Goal: Transaction & Acquisition: Download file/media

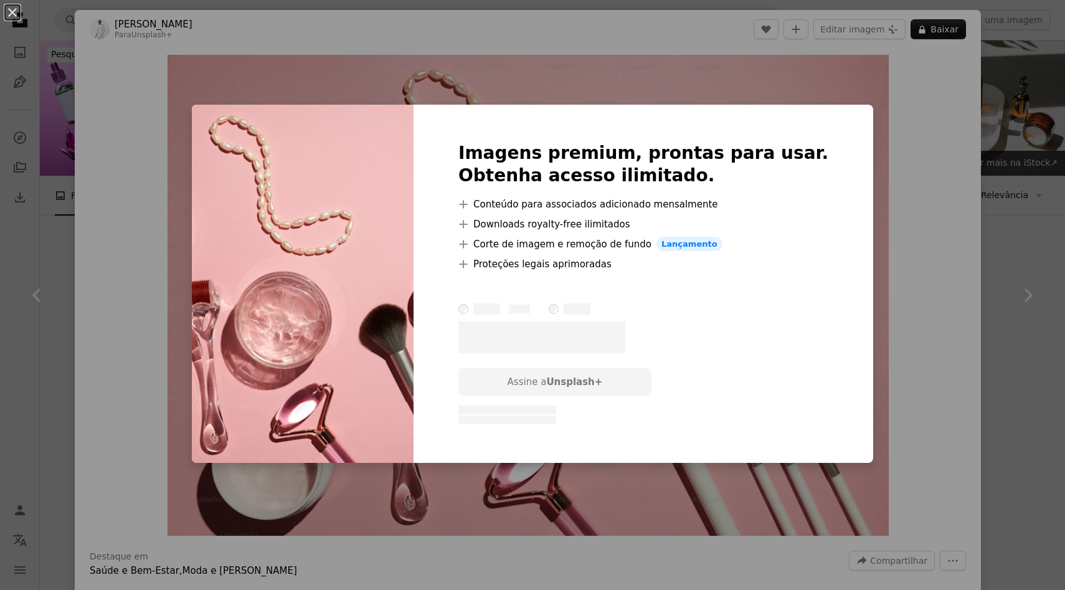
scroll to position [2316, 0]
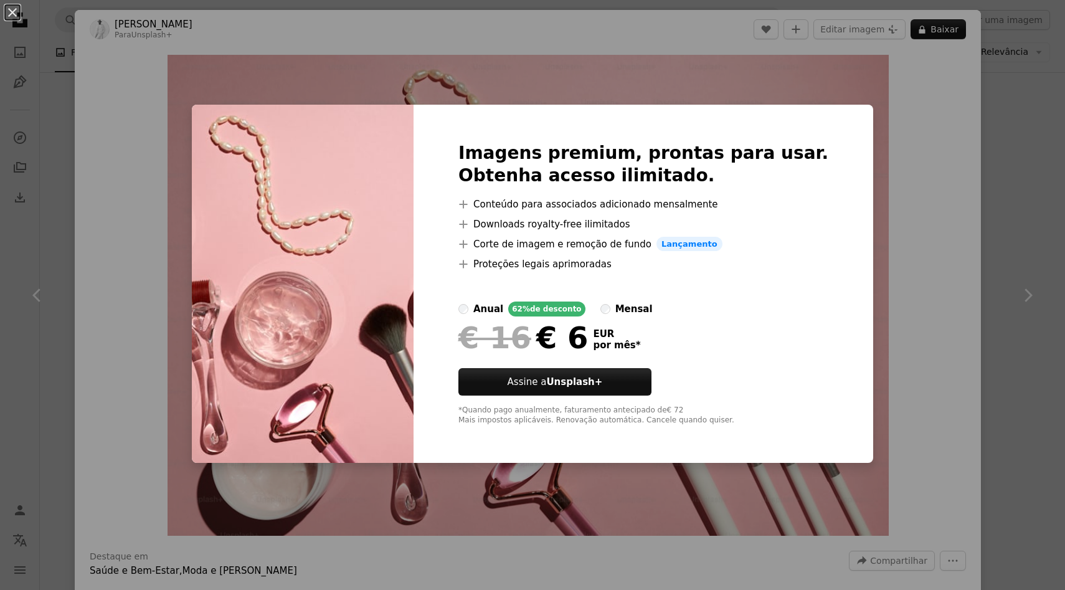
click at [863, 263] on div "An X shape Imagens premium, prontas para usar. Obtenha acesso ilimitado. A plus…" at bounding box center [532, 295] width 1065 height 590
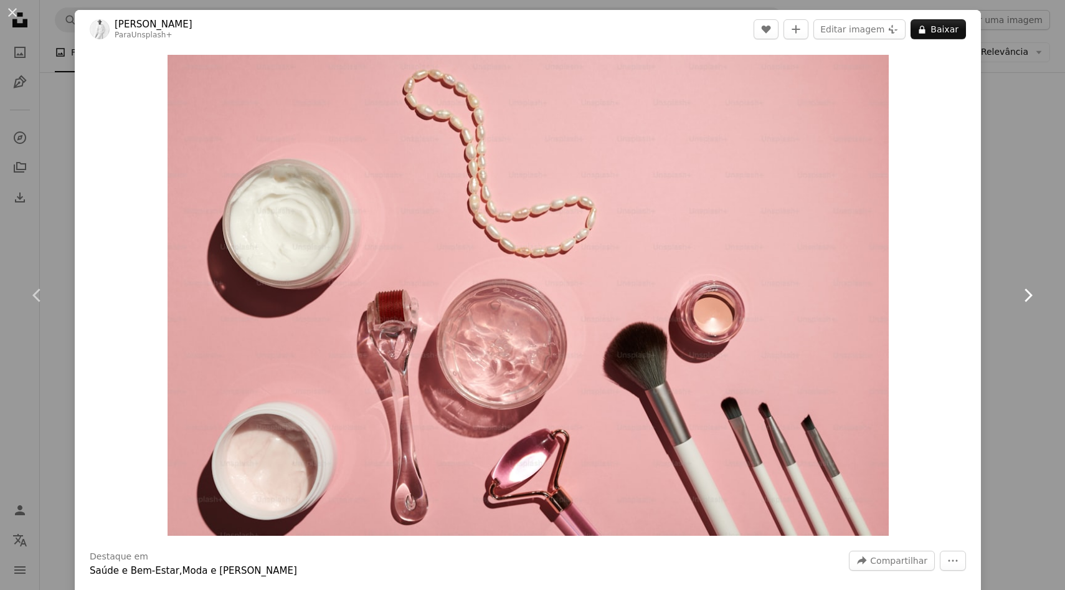
click at [1025, 293] on icon "Chevron right" at bounding box center [1027, 295] width 20 height 20
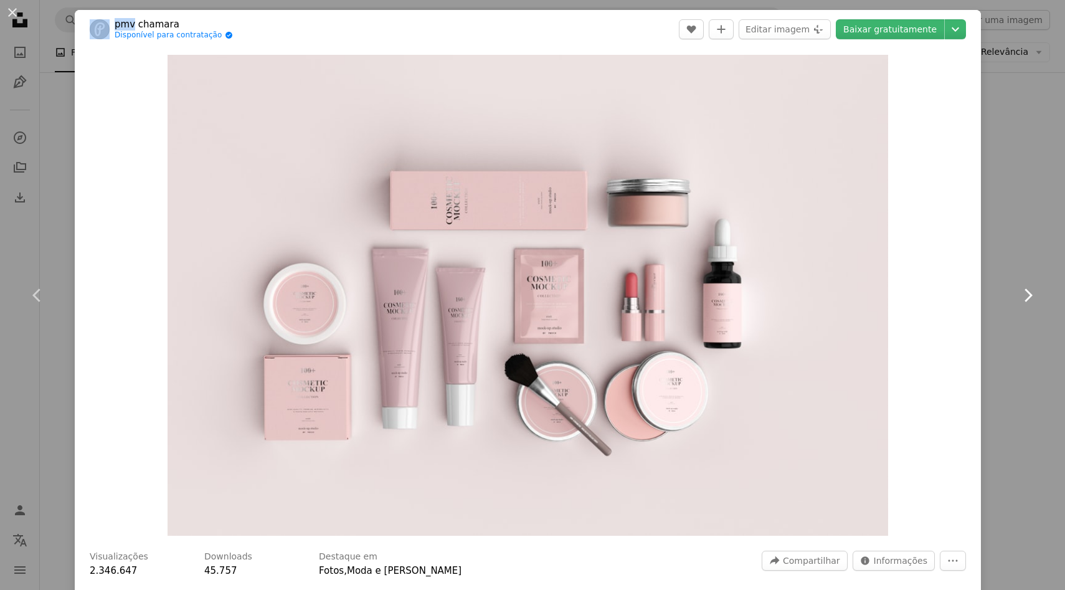
click at [1025, 293] on icon "Chevron right" at bounding box center [1027, 295] width 20 height 20
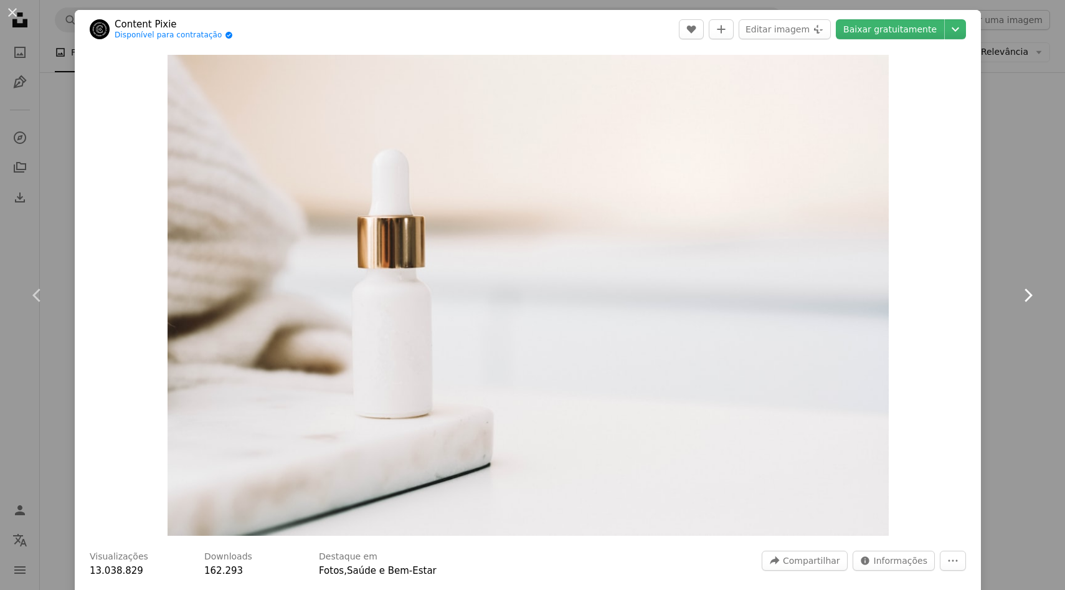
click at [1025, 293] on icon "Chevron right" at bounding box center [1027, 295] width 20 height 20
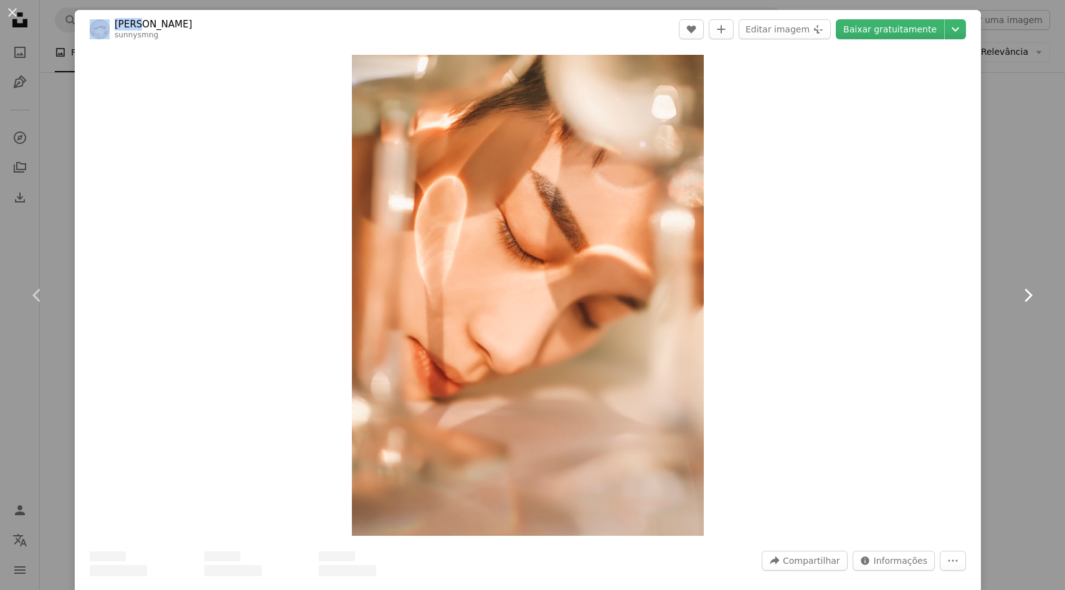
click at [1025, 293] on icon "Chevron right" at bounding box center [1027, 295] width 20 height 20
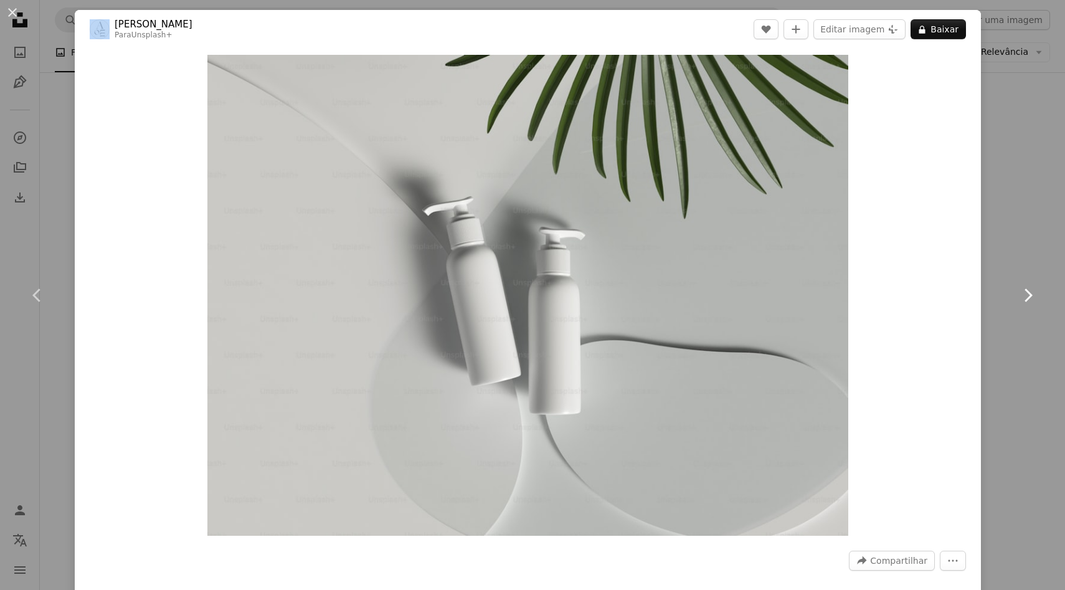
click at [1025, 293] on icon "Chevron right" at bounding box center [1027, 295] width 20 height 20
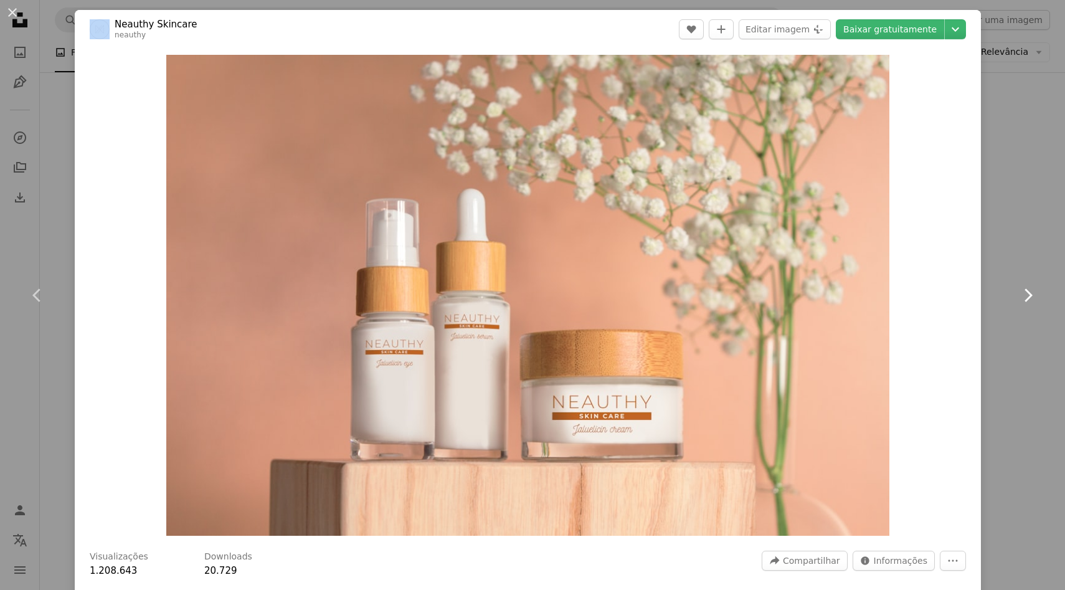
click at [1025, 293] on icon "Chevron right" at bounding box center [1027, 295] width 20 height 20
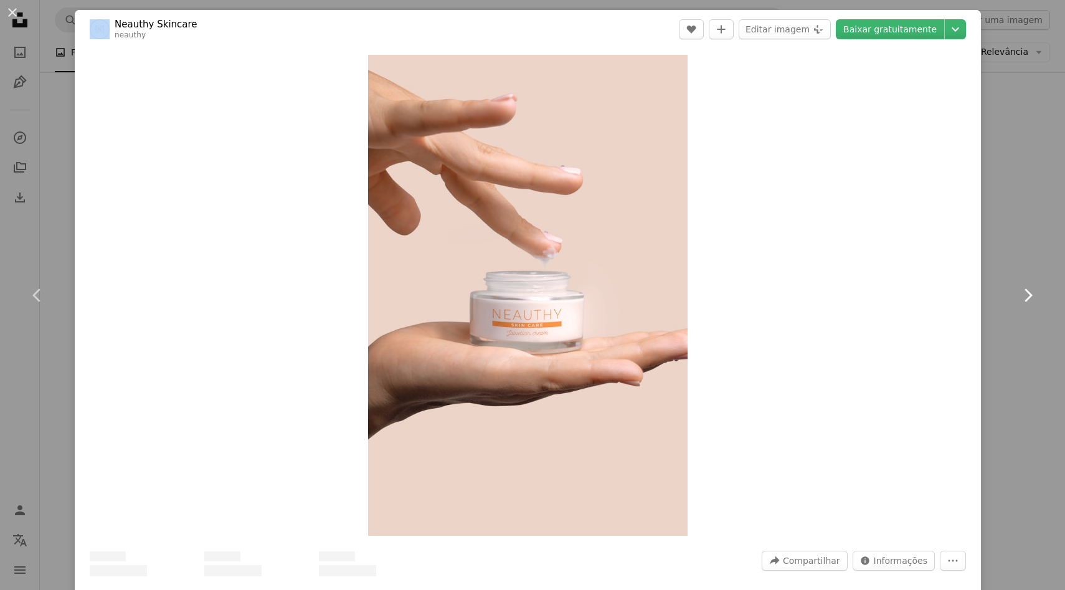
click at [1025, 293] on icon "Chevron right" at bounding box center [1027, 295] width 20 height 20
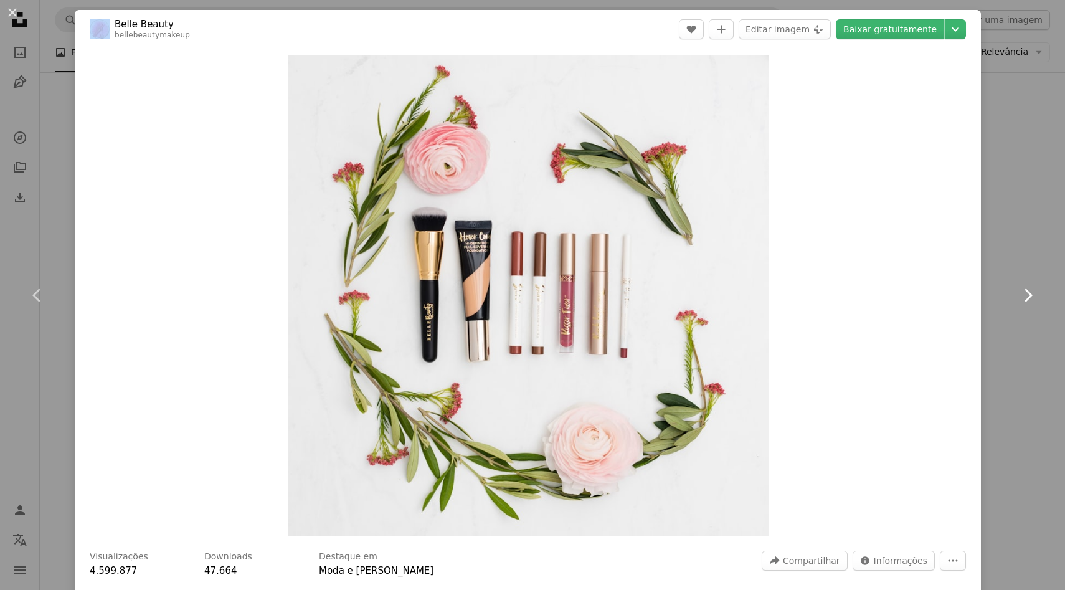
click at [1025, 293] on icon "Chevron right" at bounding box center [1027, 295] width 20 height 20
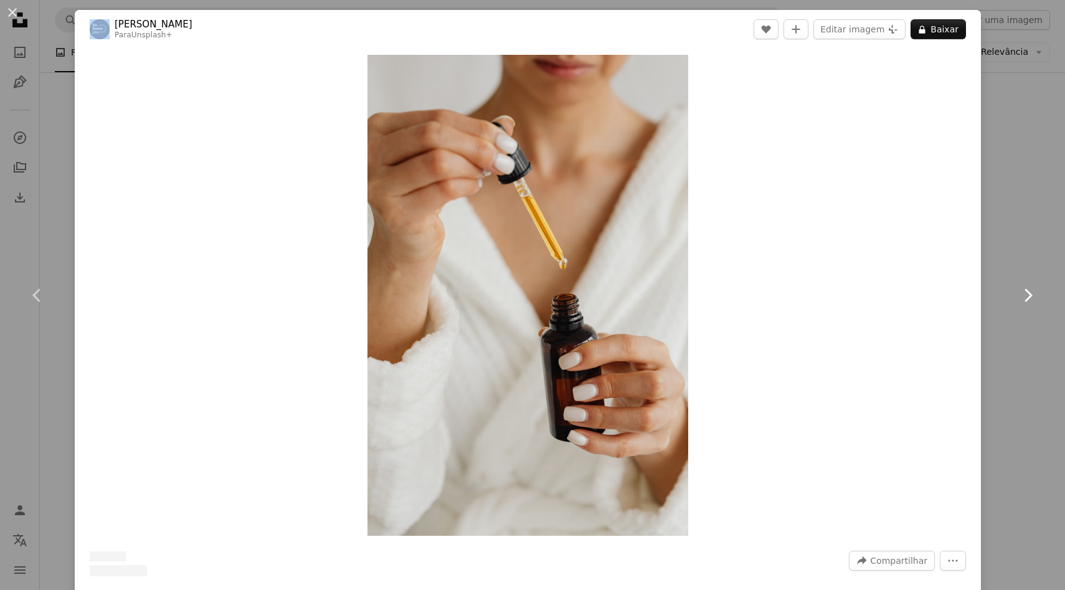
click at [1025, 293] on icon "Chevron right" at bounding box center [1027, 295] width 20 height 20
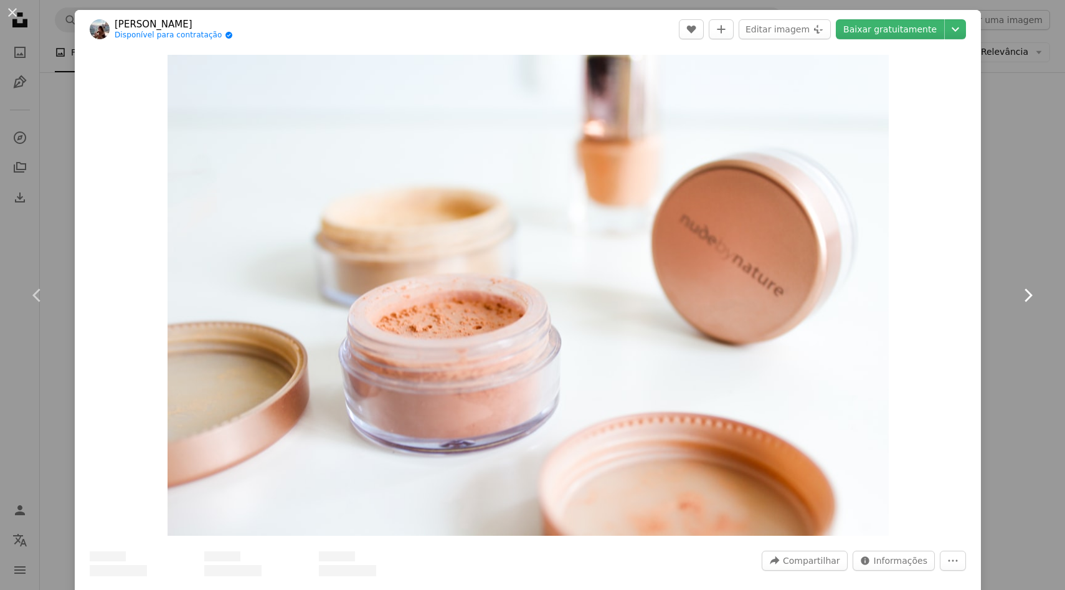
click at [1017, 245] on link "Chevron right" at bounding box center [1027, 295] width 75 height 120
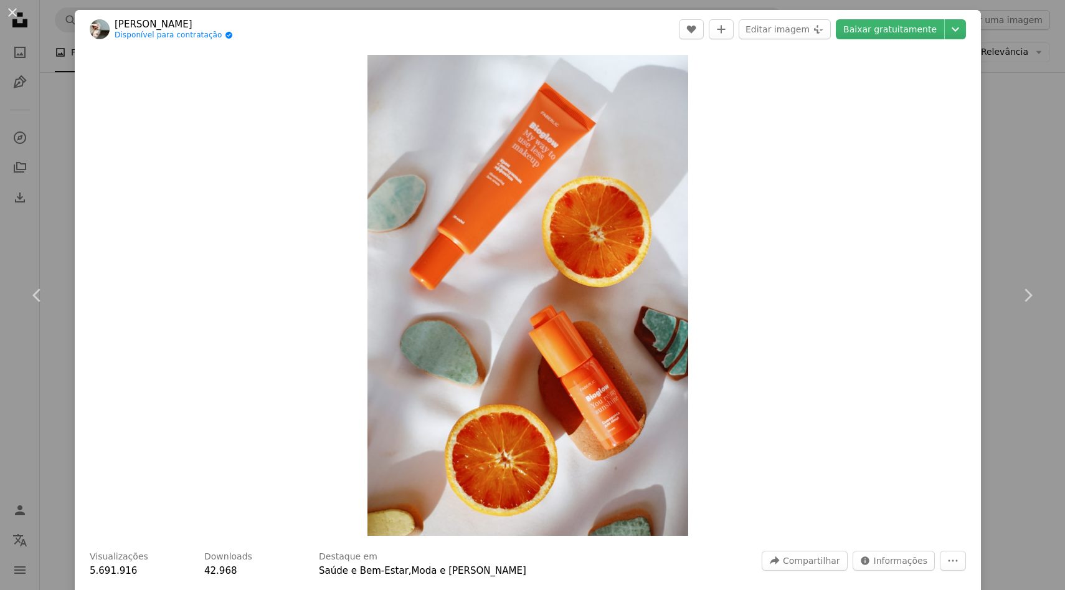
click at [27, 200] on div "An X shape Chevron left Chevron right [PERSON_NAME] Disponível para contratação…" at bounding box center [532, 295] width 1065 height 590
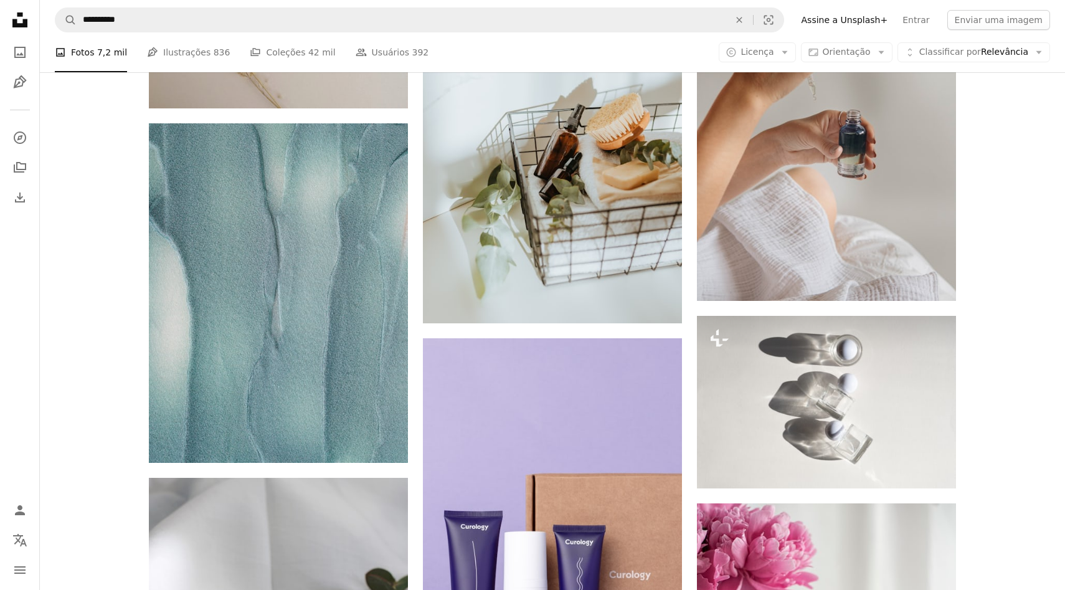
scroll to position [7090, 0]
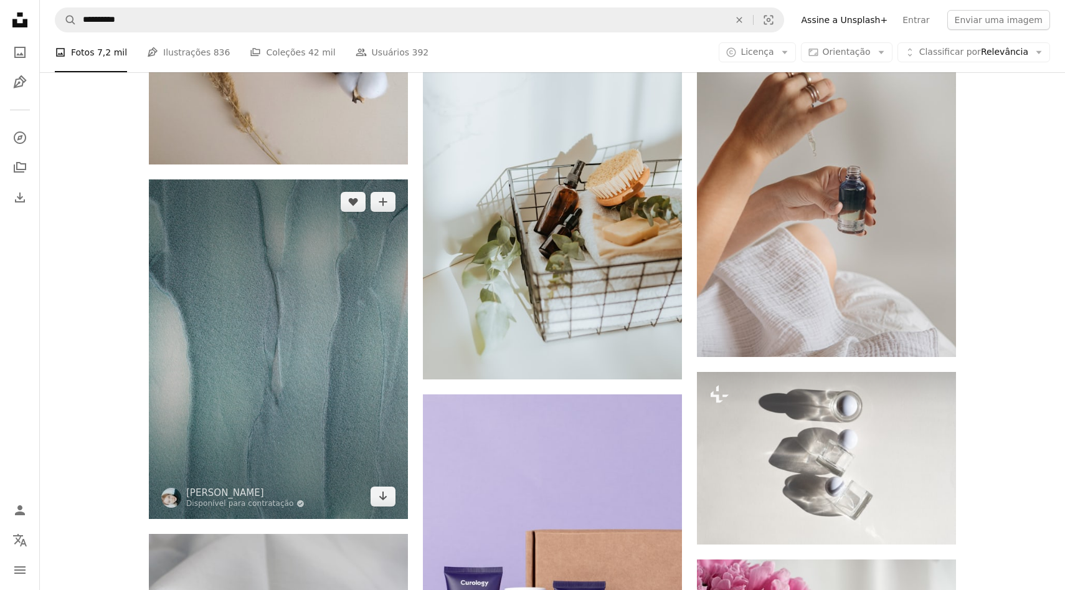
click at [260, 271] on img at bounding box center [278, 348] width 259 height 339
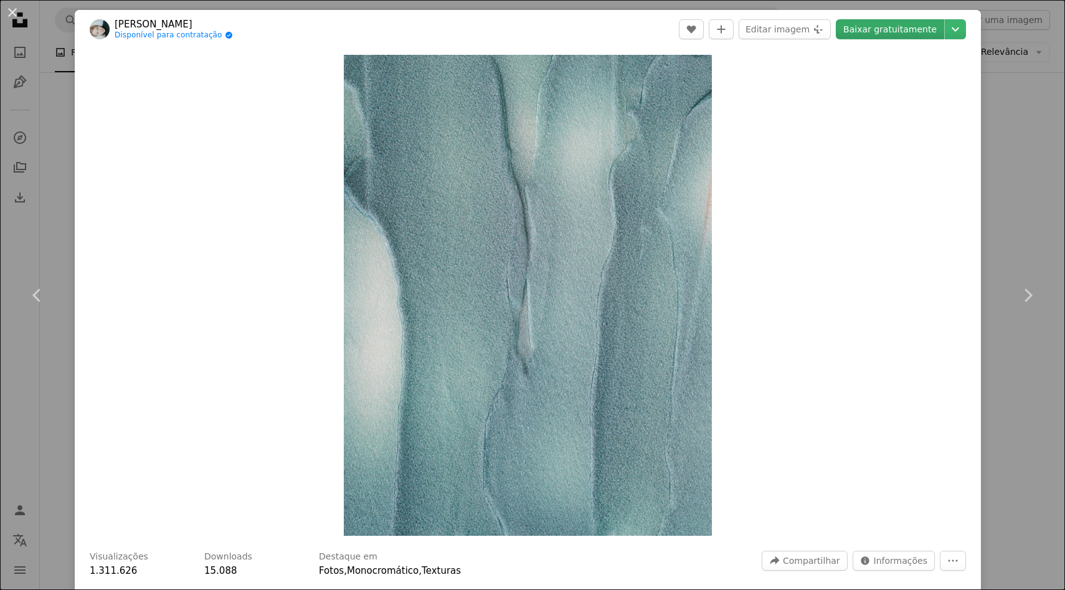
click at [909, 33] on link "Baixar gratuitamente" at bounding box center [889, 29] width 108 height 20
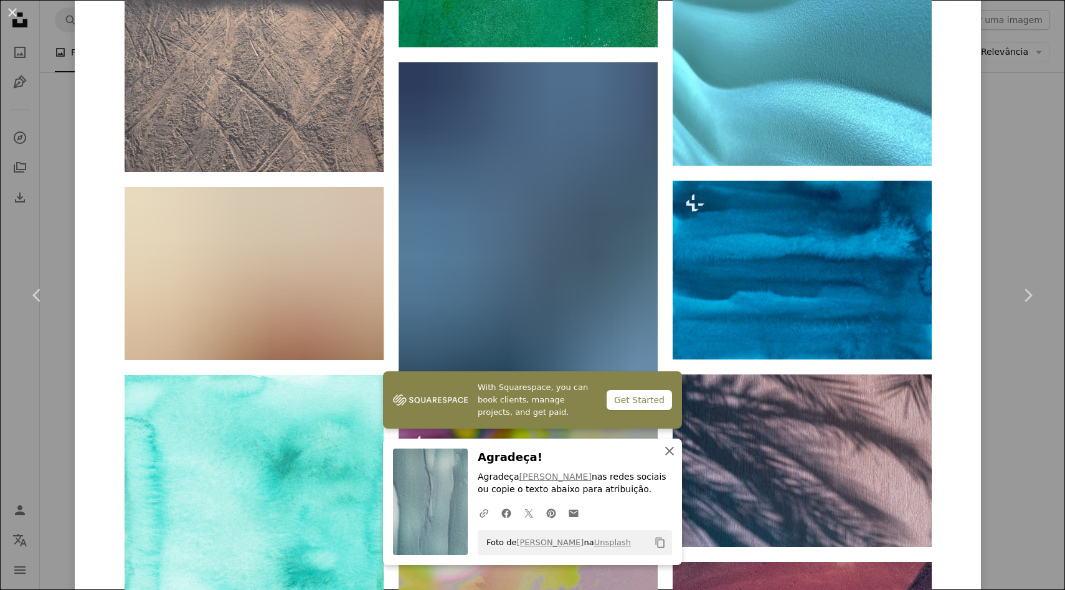
scroll to position [3095, 0]
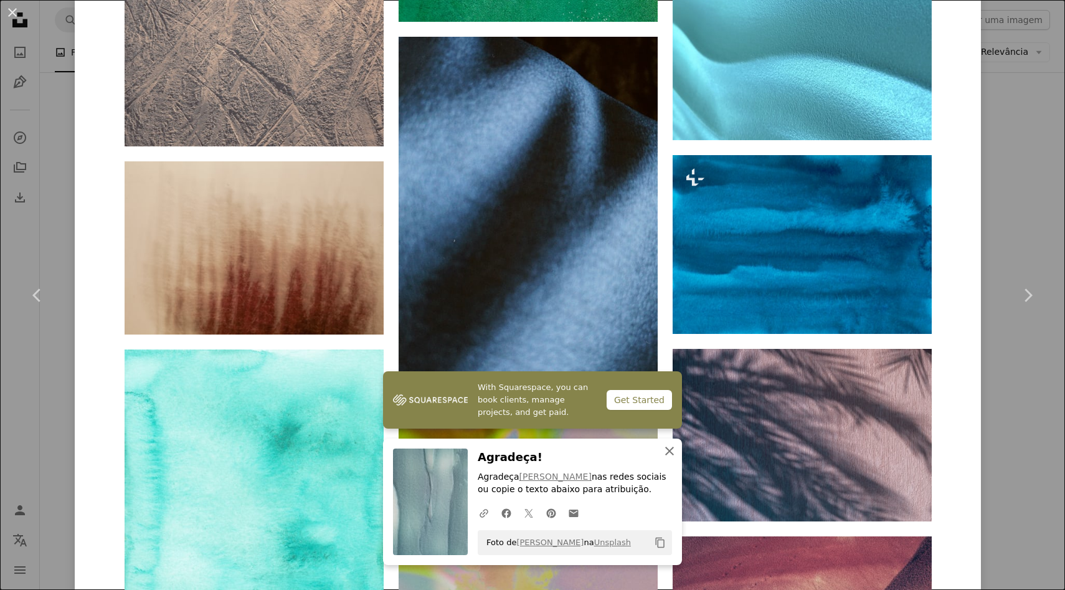
click at [665, 446] on icon "An X shape" at bounding box center [669, 450] width 15 height 15
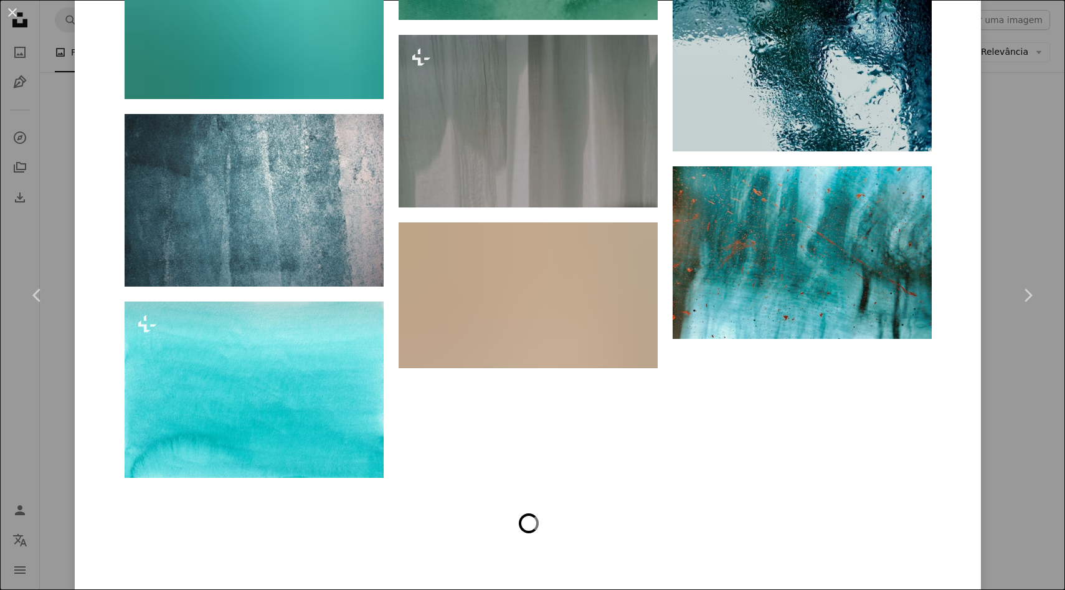
scroll to position [4959, 0]
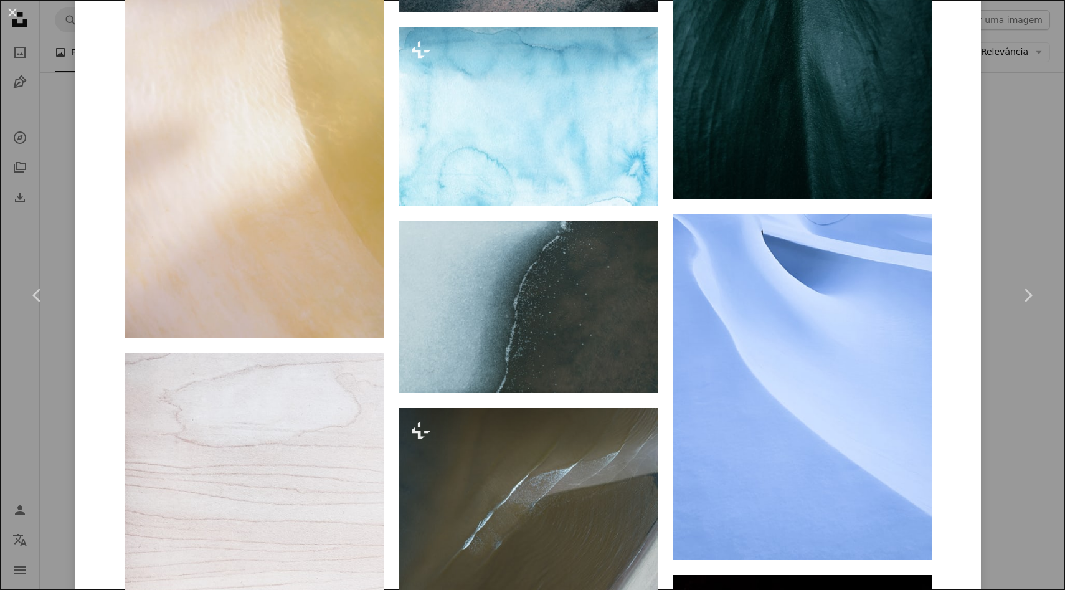
click at [1003, 431] on div "An X shape Chevron left Chevron right [PERSON_NAME] Disponível para contratação…" at bounding box center [532, 295] width 1065 height 590
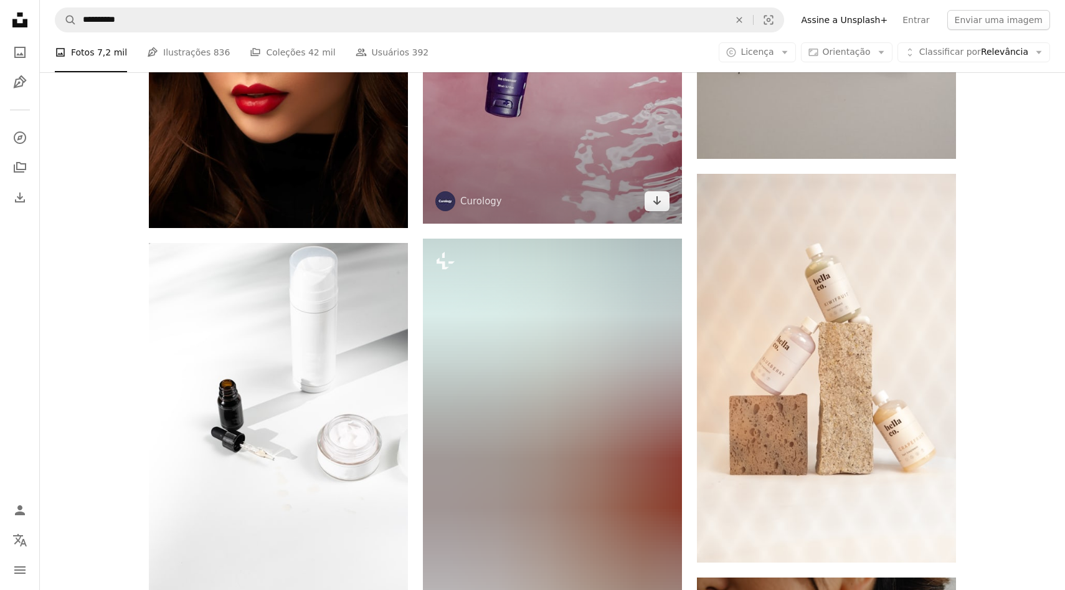
scroll to position [11696, 0]
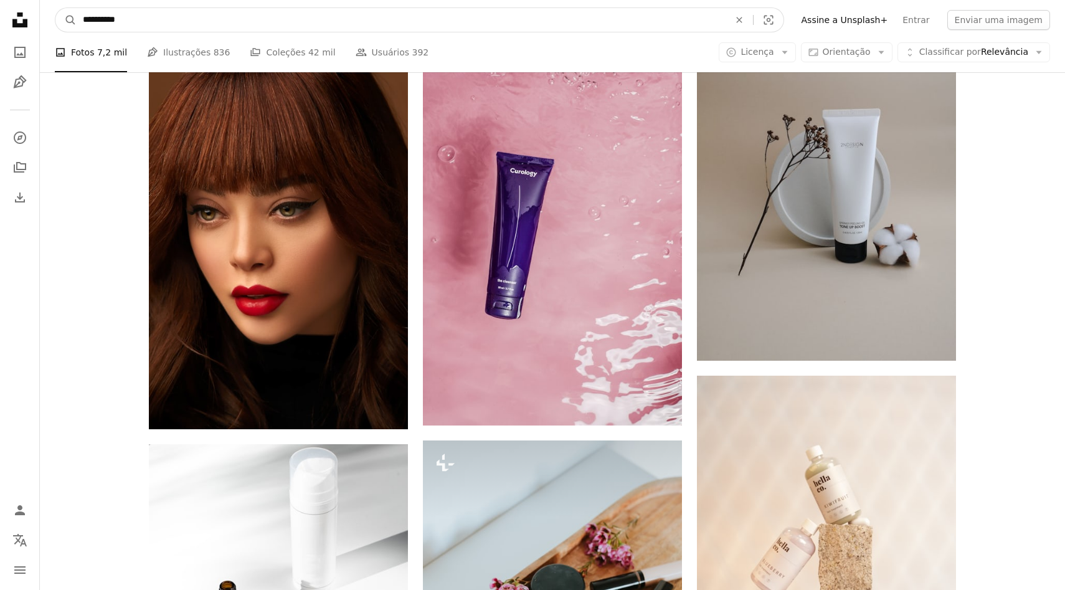
click at [575, 21] on input "**********" at bounding box center [401, 20] width 649 height 24
click at [606, 20] on input "**********" at bounding box center [401, 20] width 649 height 24
type input "*"
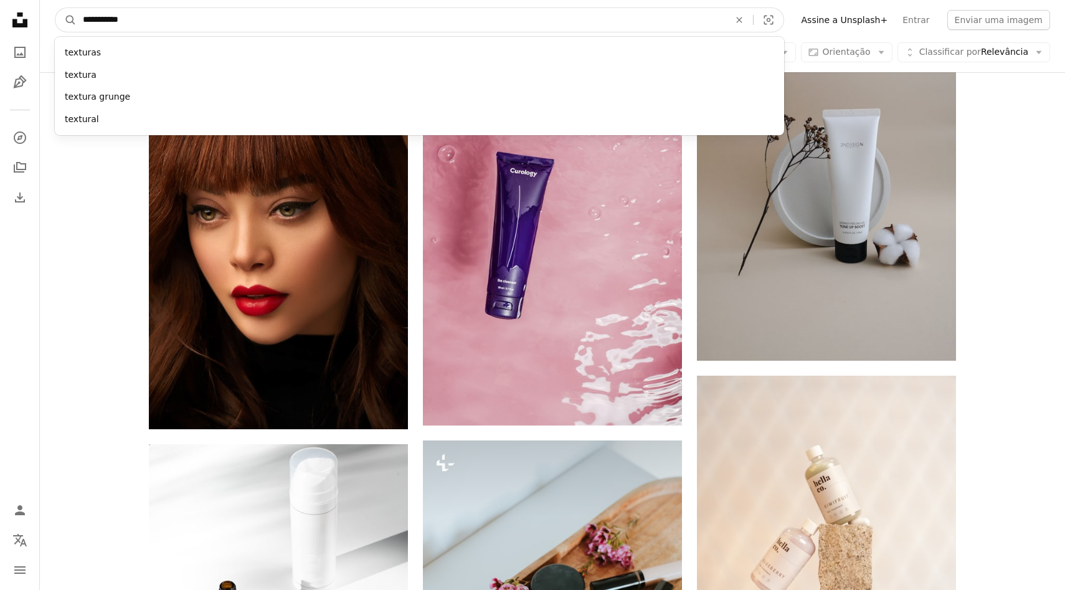
type input "**********"
click button "A magnifying glass" at bounding box center [65, 20] width 21 height 24
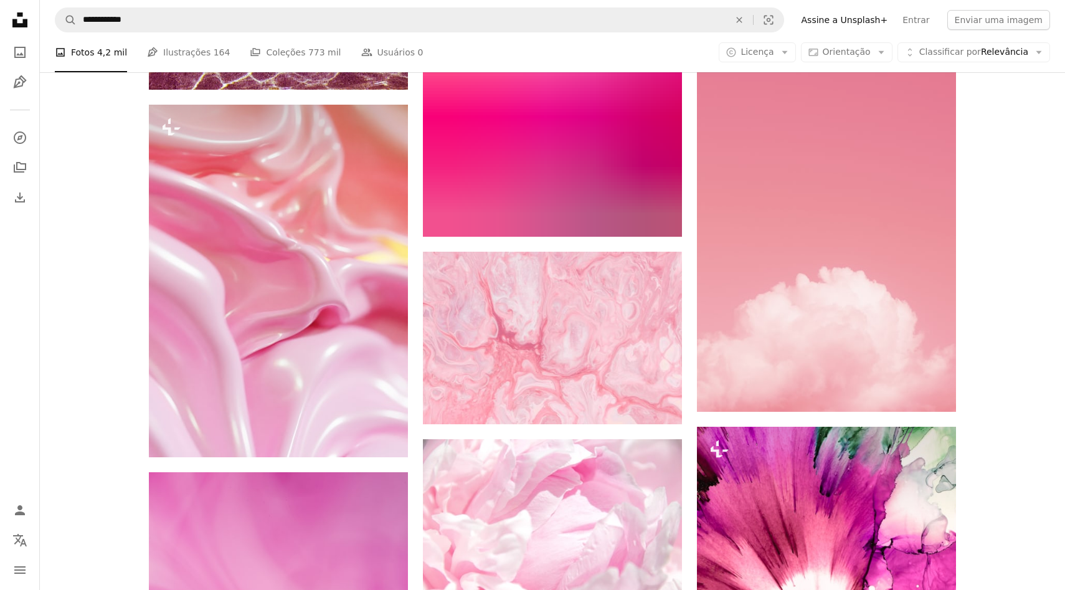
scroll to position [5310, 0]
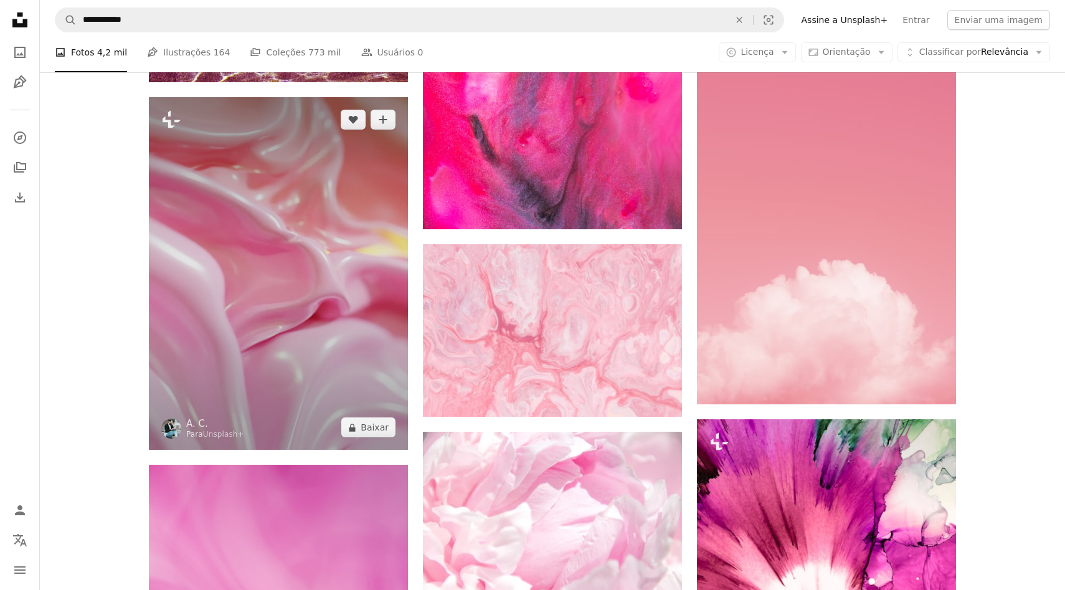
click at [344, 383] on img at bounding box center [278, 273] width 259 height 353
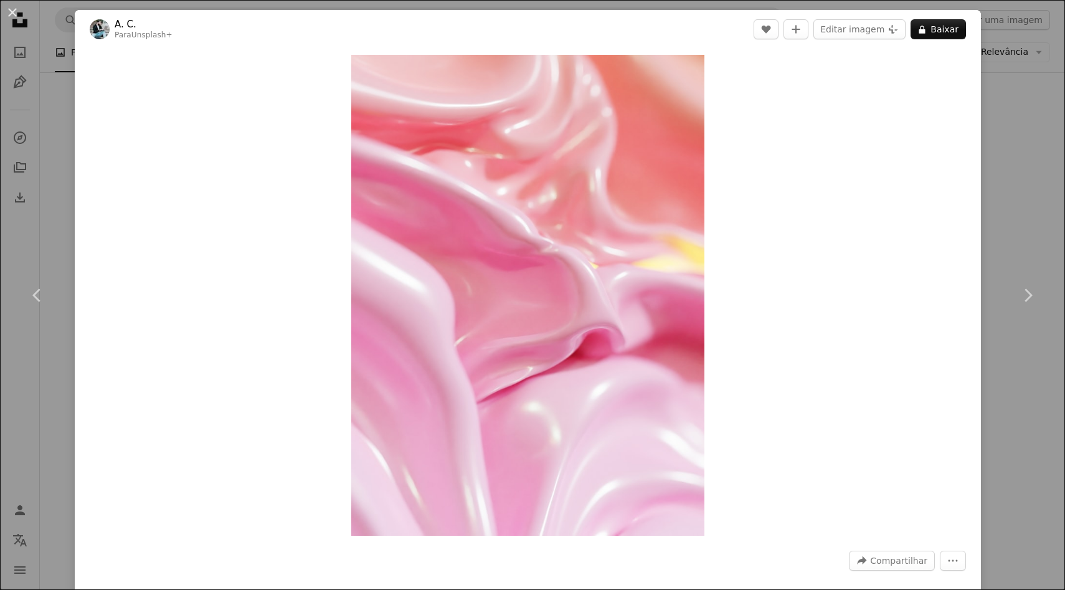
click at [1022, 209] on div "An X shape Chevron left Chevron right A. C. Para Unsplash+ A heart A plus sign …" at bounding box center [532, 295] width 1065 height 590
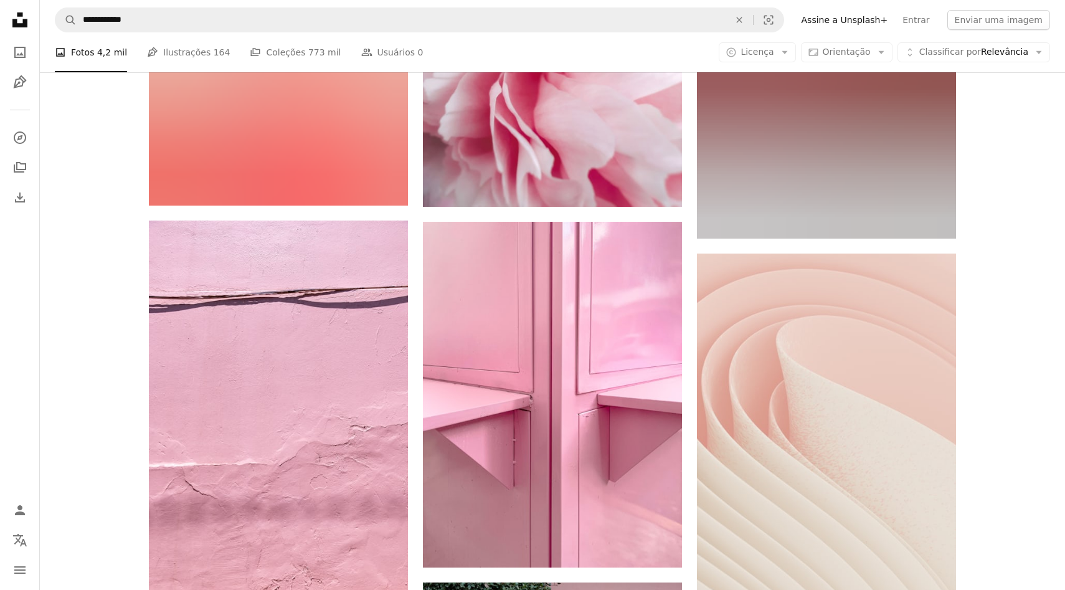
scroll to position [12133, 0]
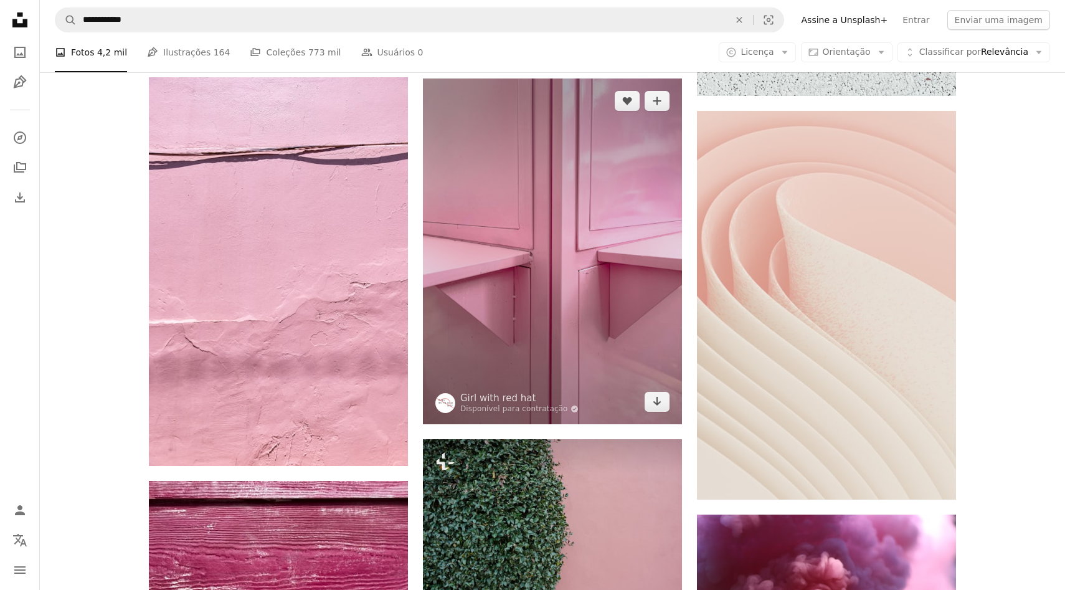
click at [614, 317] on img at bounding box center [552, 251] width 259 height 346
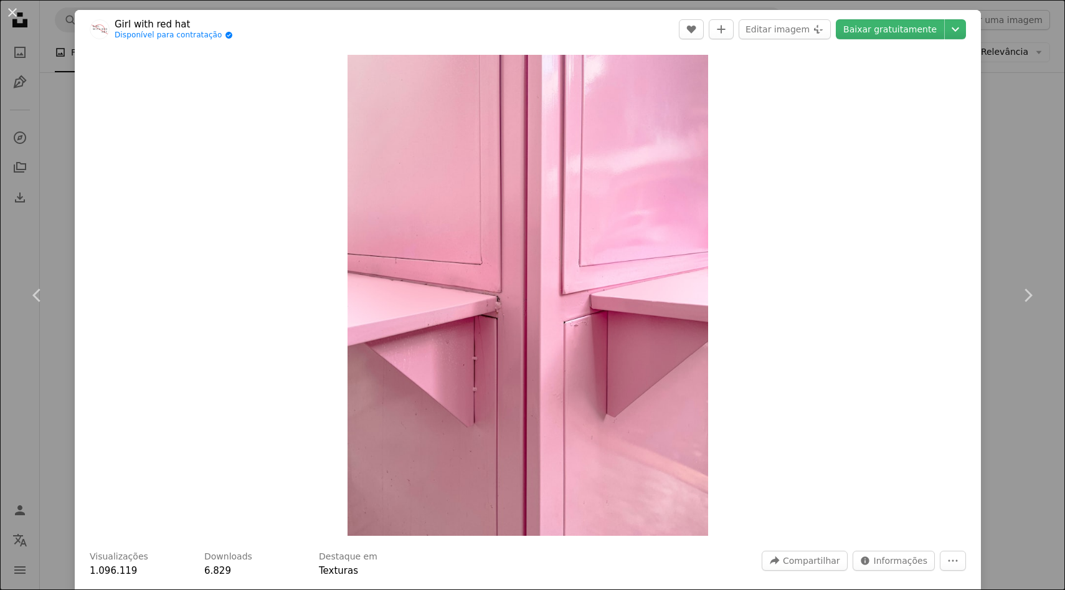
click at [1058, 147] on div "An X shape Chevron left Chevron right Girl with red hat Disponível para contrat…" at bounding box center [532, 295] width 1065 height 590
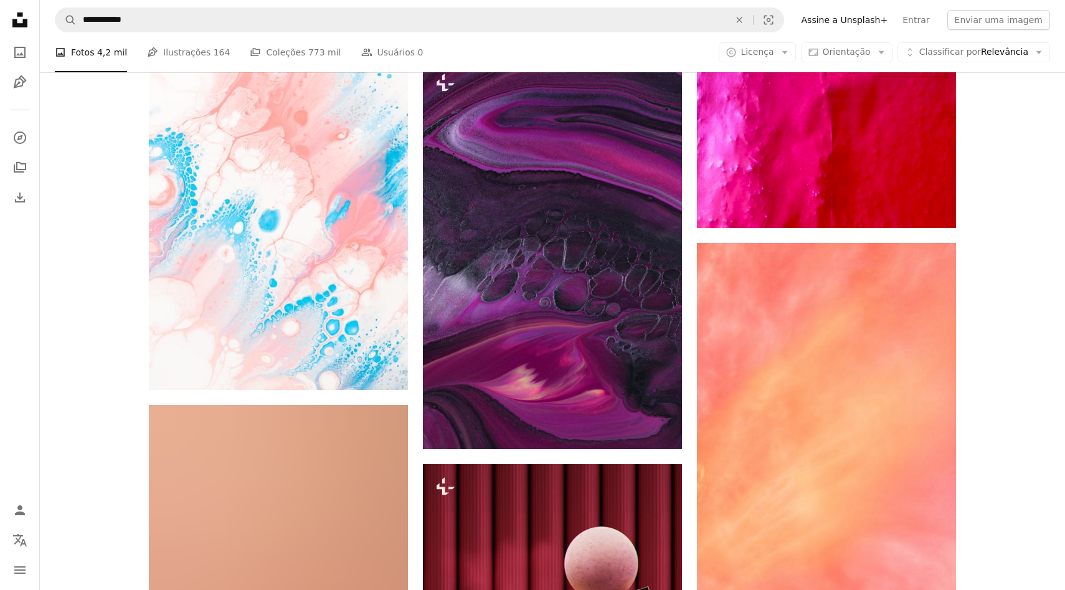
scroll to position [14091, 0]
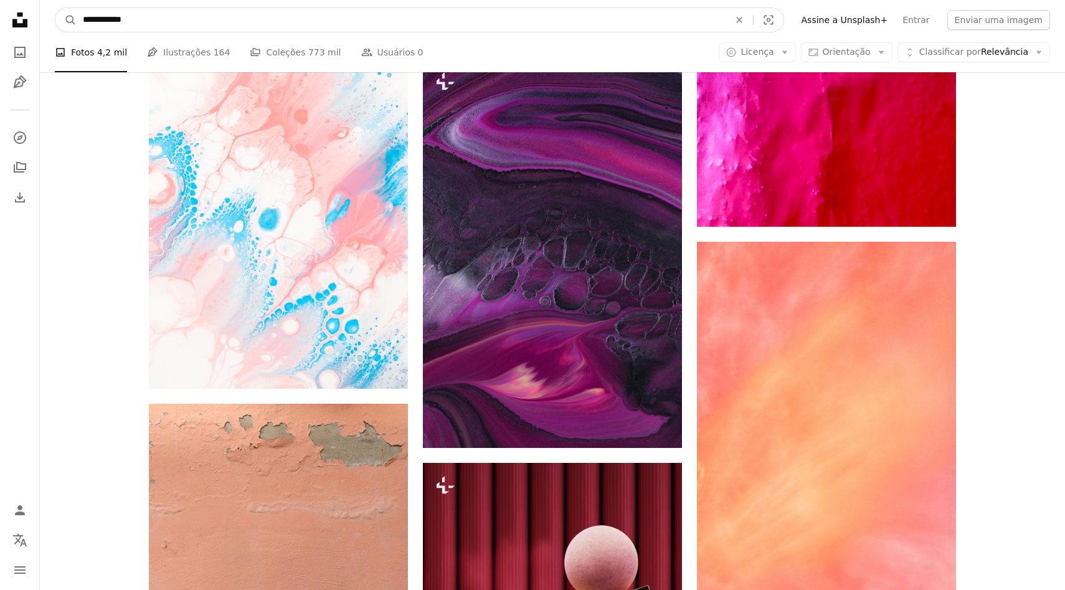
click at [443, 22] on input "**********" at bounding box center [401, 20] width 649 height 24
type input "*"
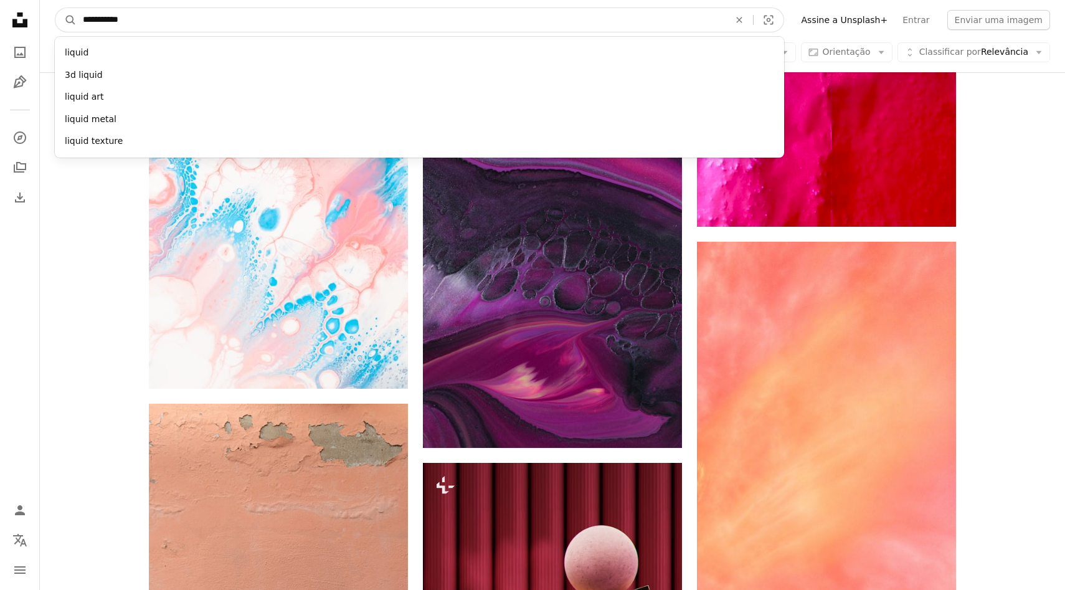
type input "**********"
click button "A magnifying glass" at bounding box center [65, 20] width 21 height 24
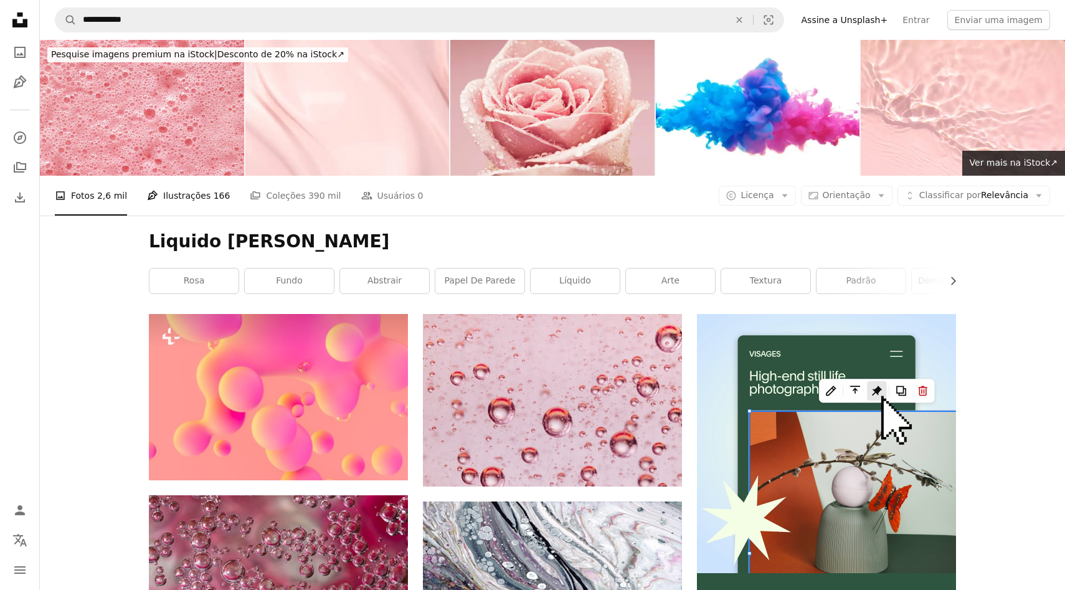
click at [202, 199] on link "Pen Tool Ilustrações 166" at bounding box center [188, 196] width 83 height 40
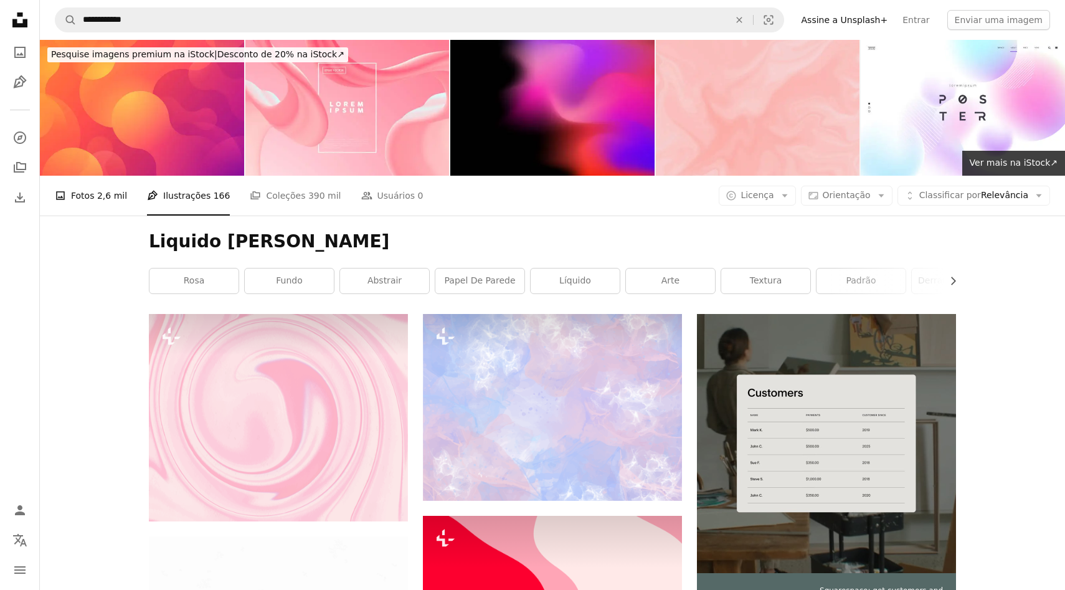
click at [115, 198] on span "2,6 mil" at bounding box center [112, 196] width 30 height 14
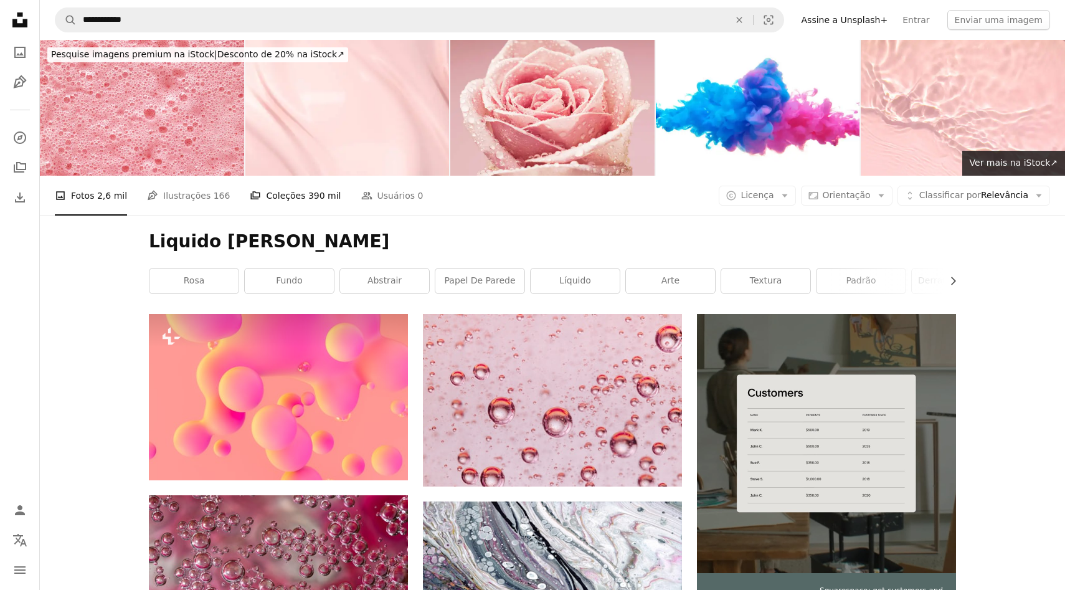
click at [298, 182] on link "A stack of folders Coleções 390 mil" at bounding box center [295, 196] width 91 height 40
click at [309, 192] on span "390 mil" at bounding box center [324, 196] width 33 height 14
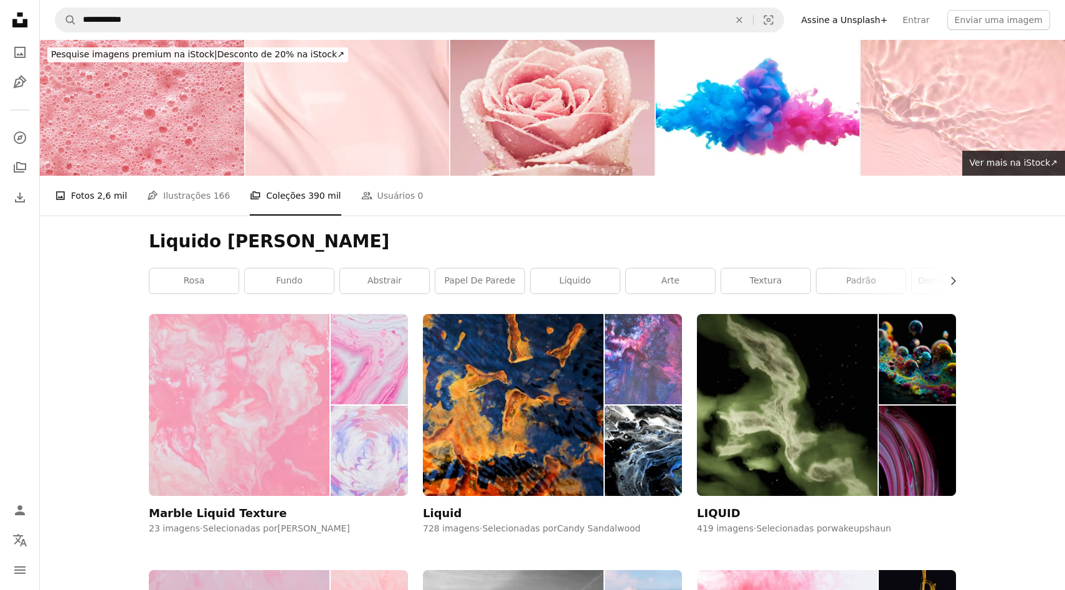
click at [88, 186] on link "A photo Fotos 2,6 mil" at bounding box center [91, 196] width 72 height 40
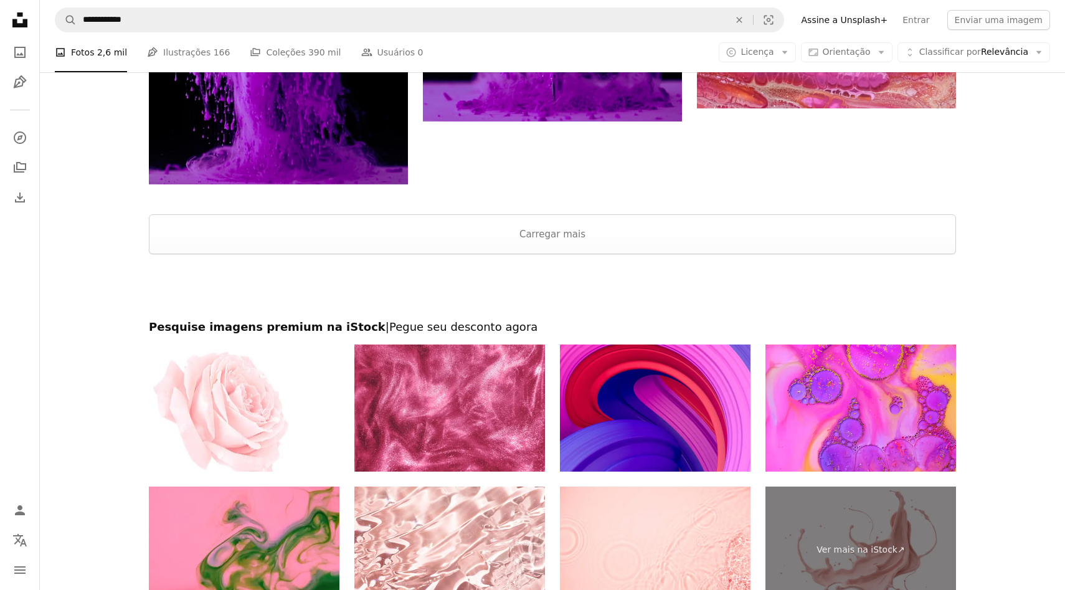
scroll to position [4566, 0]
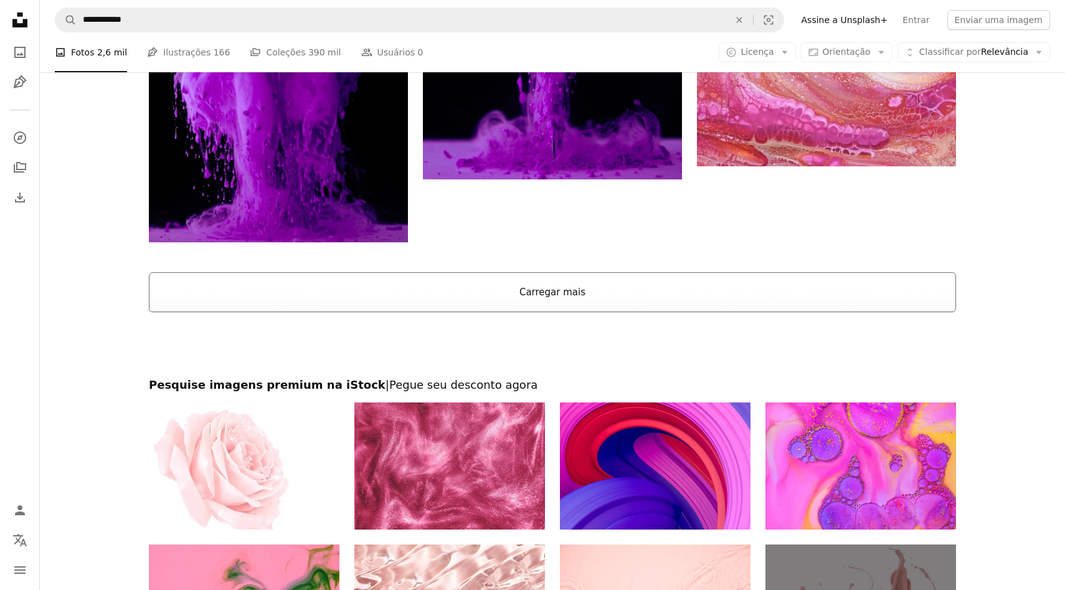
click at [471, 291] on button "Carregar mais" at bounding box center [552, 292] width 807 height 40
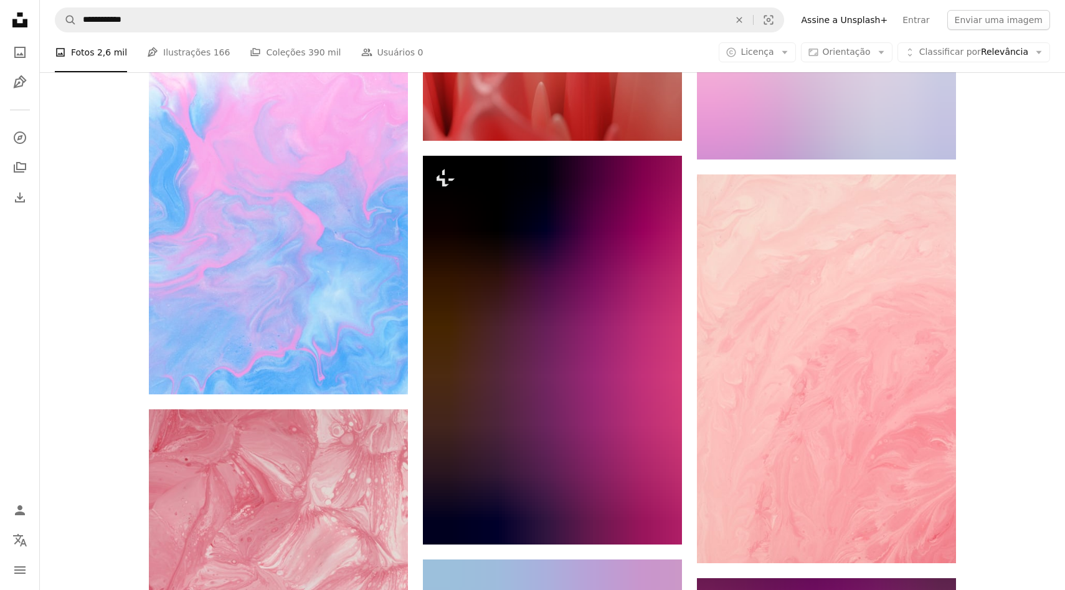
scroll to position [6834, 0]
